Goal: Task Accomplishment & Management: Complete application form

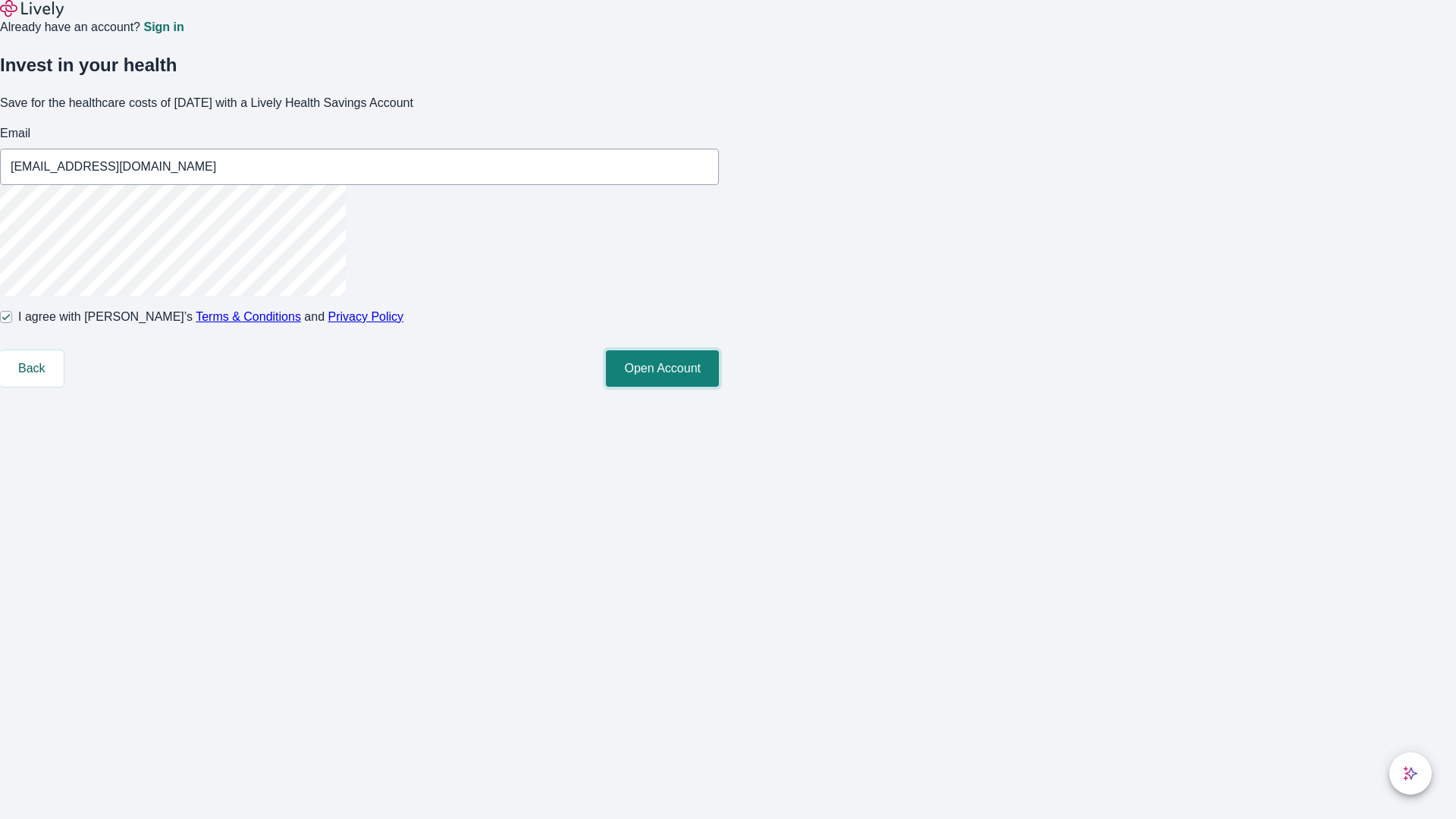
click at [719, 387] on button "Open Account" at bounding box center [662, 368] width 113 height 37
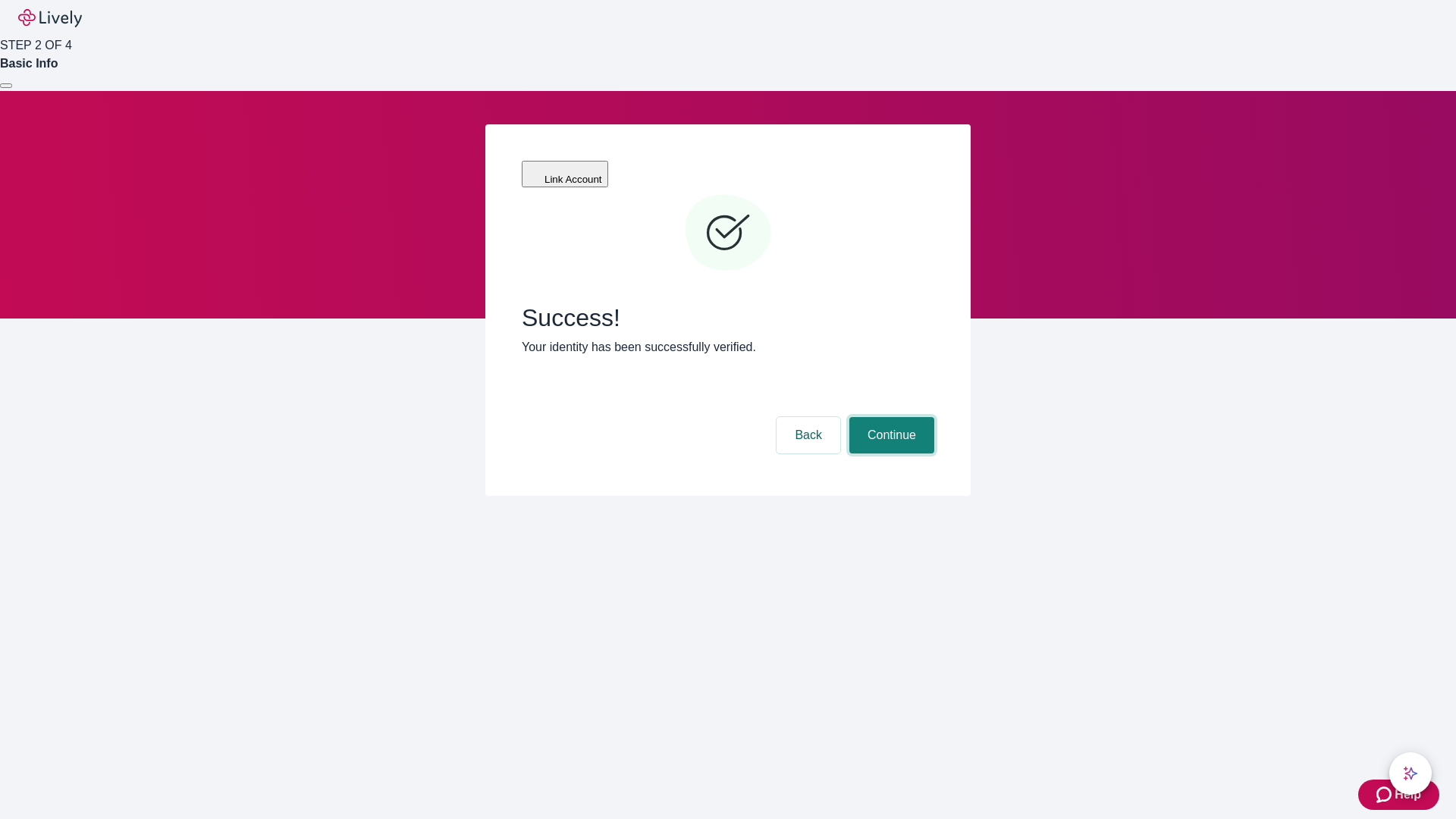
click at [890, 417] on button "Continue" at bounding box center [891, 435] width 85 height 37
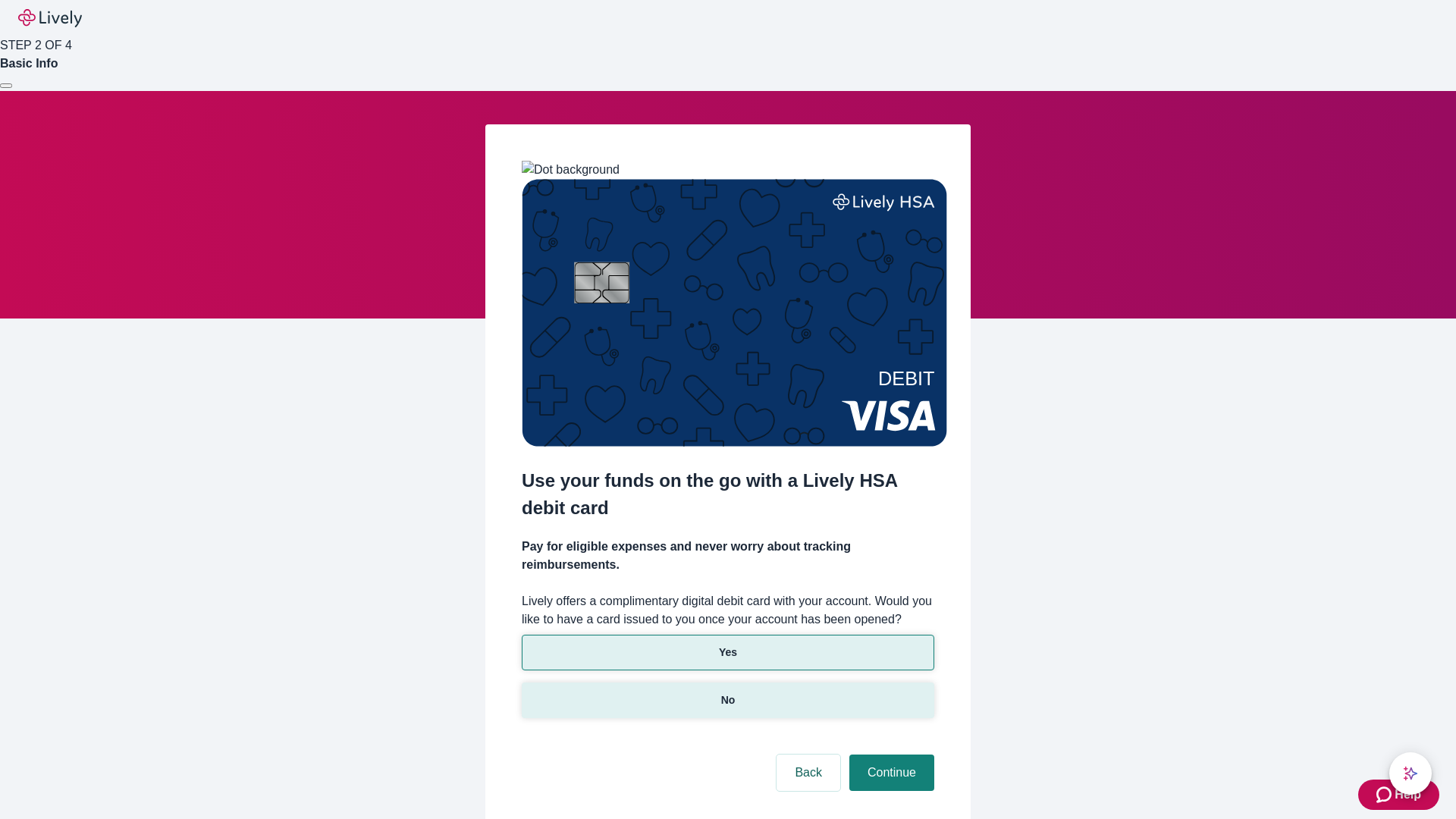
click at [727, 693] on p "No" at bounding box center [728, 701] width 15 height 16
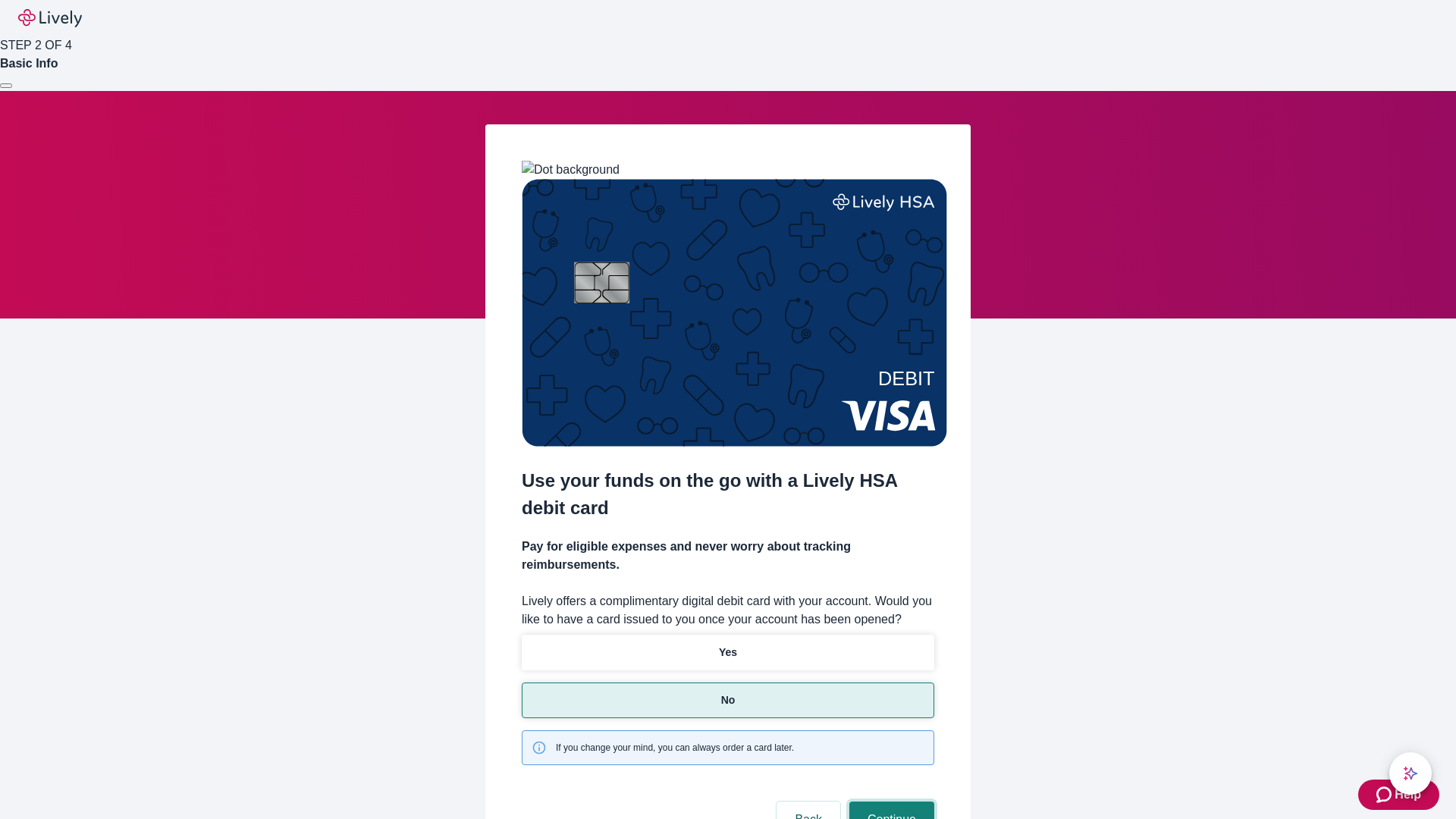
click at [890, 802] on button "Continue" at bounding box center [891, 820] width 85 height 37
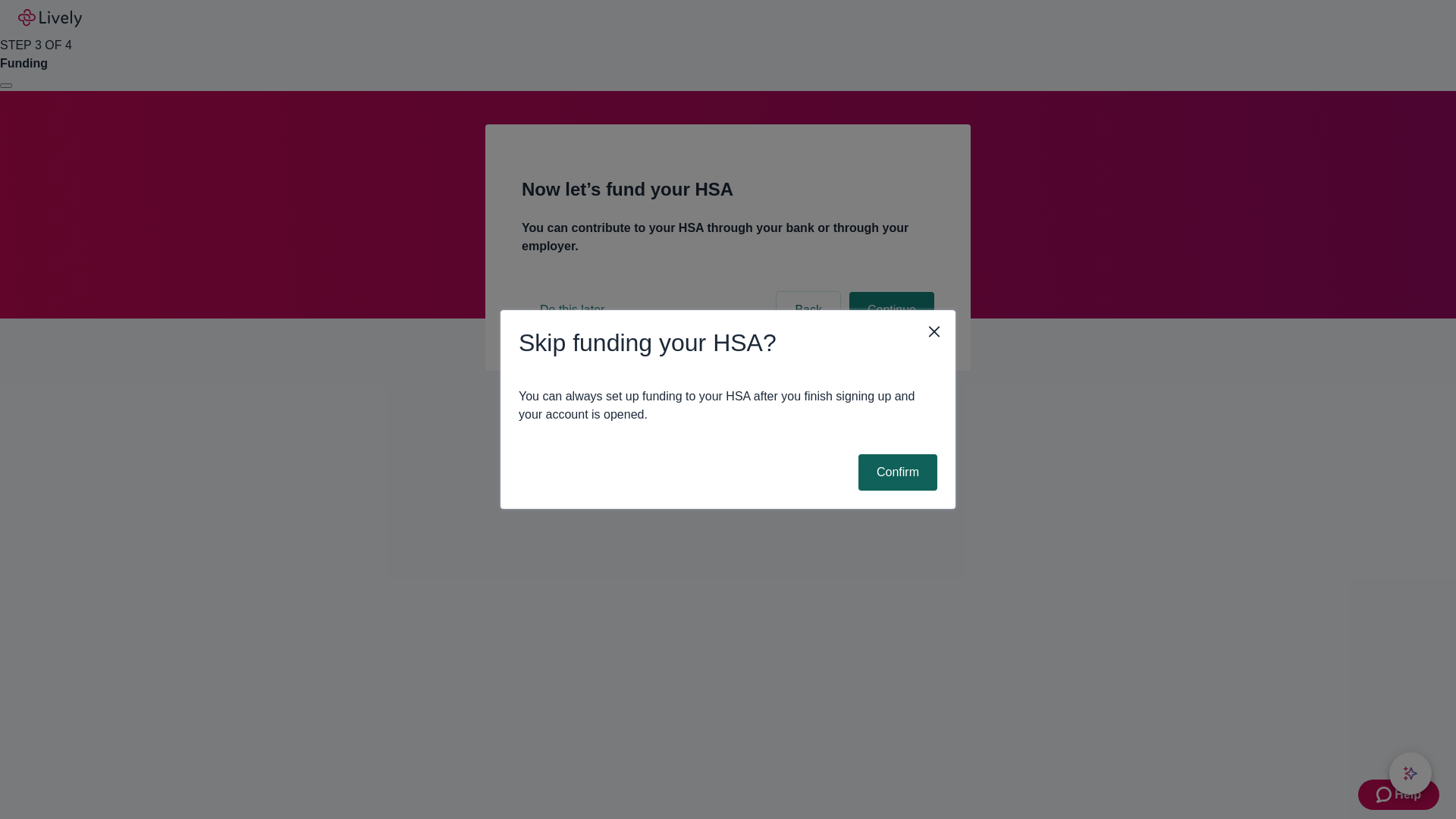
click at [895, 472] on button "Confirm" at bounding box center [898, 472] width 79 height 37
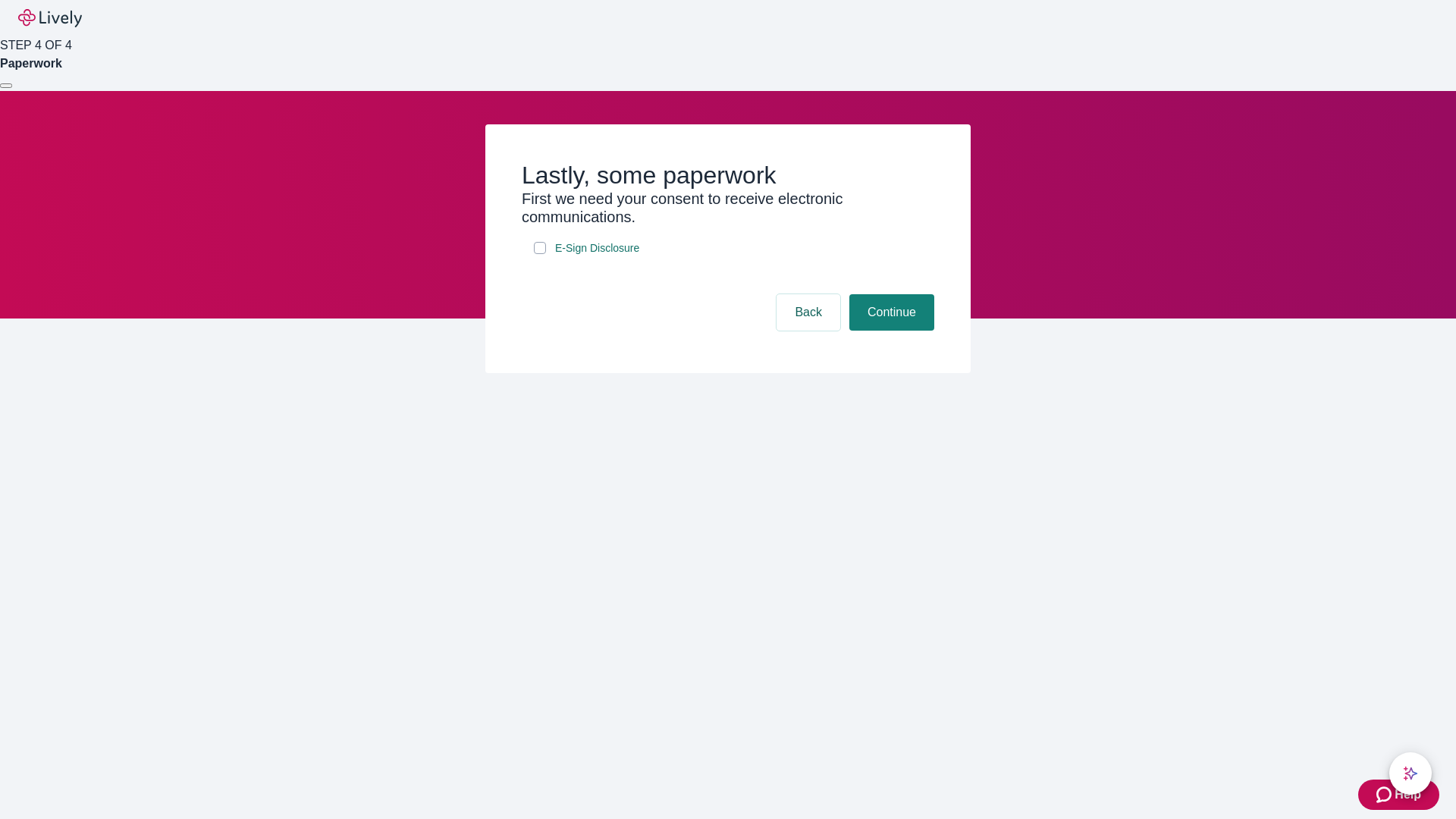
click at [540, 254] on input "E-Sign Disclosure" at bounding box center [540, 247] width 12 height 12
checkbox input "true"
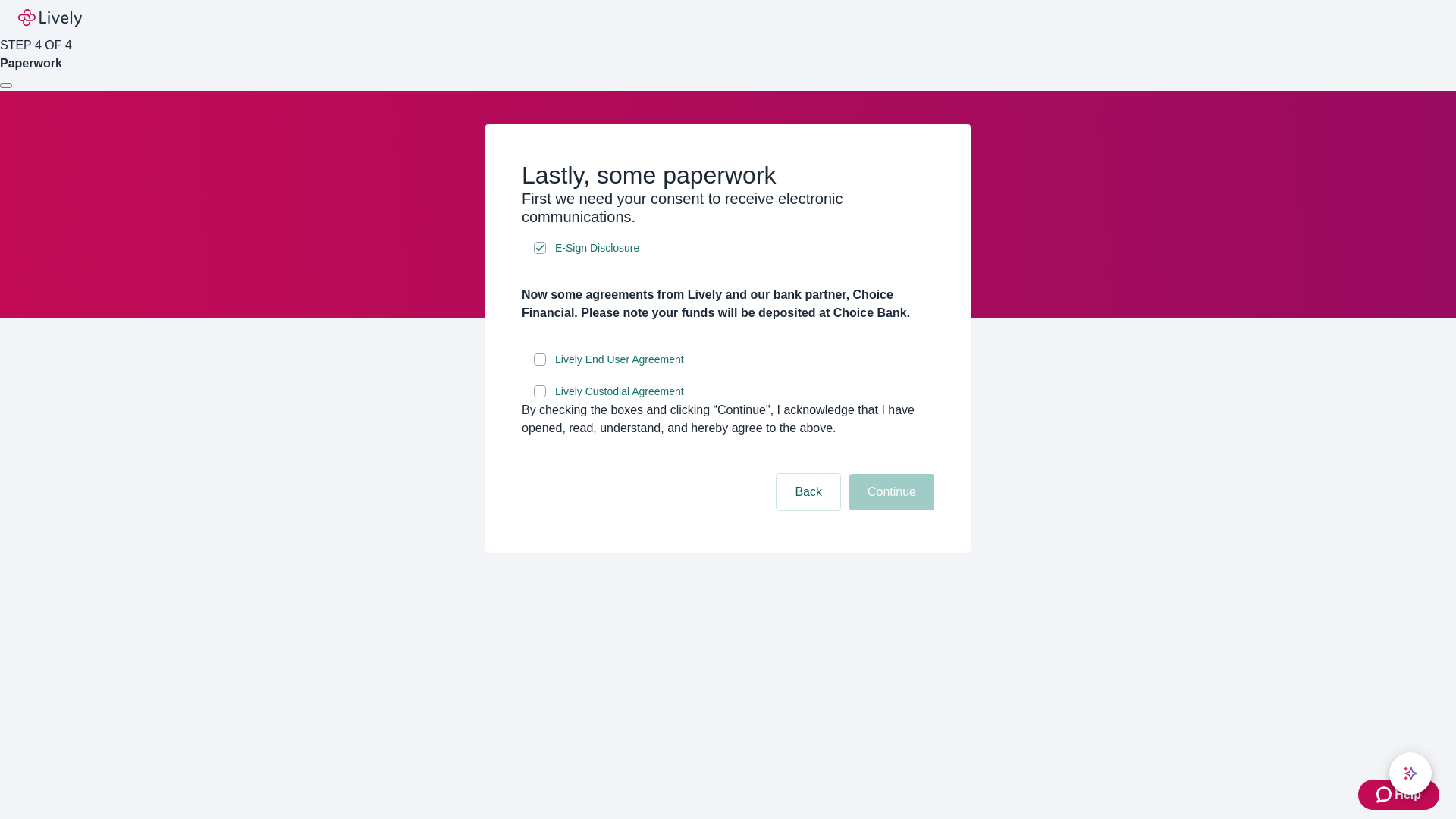
click at [540, 366] on input "Lively End User Agreement" at bounding box center [540, 359] width 12 height 12
checkbox input "true"
click at [540, 397] on input "Lively Custodial Agreement" at bounding box center [540, 391] width 12 height 12
checkbox input "true"
click at [890, 510] on button "Continue" at bounding box center [891, 492] width 85 height 37
